Goal: Check status

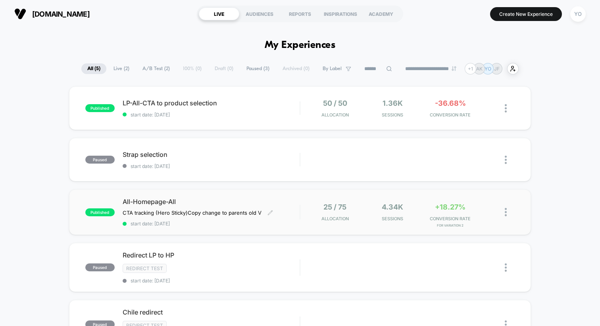
click at [247, 200] on span "All-Homepage-All" at bounding box center [211, 202] width 177 height 8
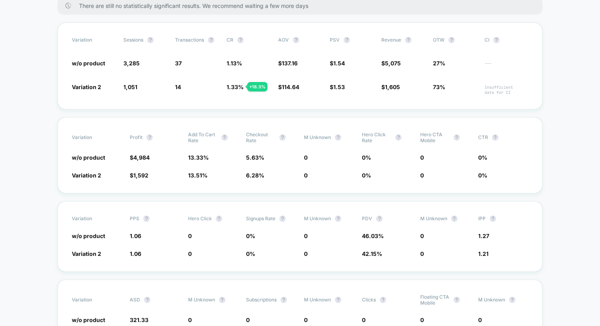
scroll to position [151, 0]
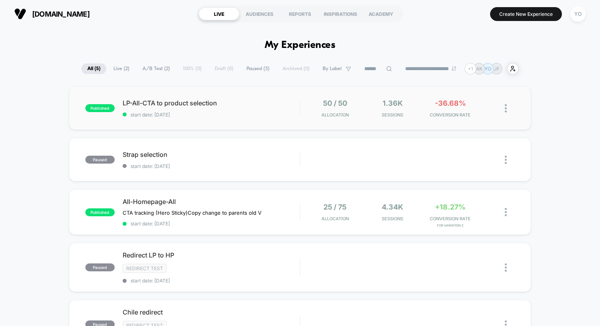
click at [208, 115] on span "start date: [DATE]" at bounding box center [211, 115] width 177 height 6
